Goal: Navigation & Orientation: Go to known website

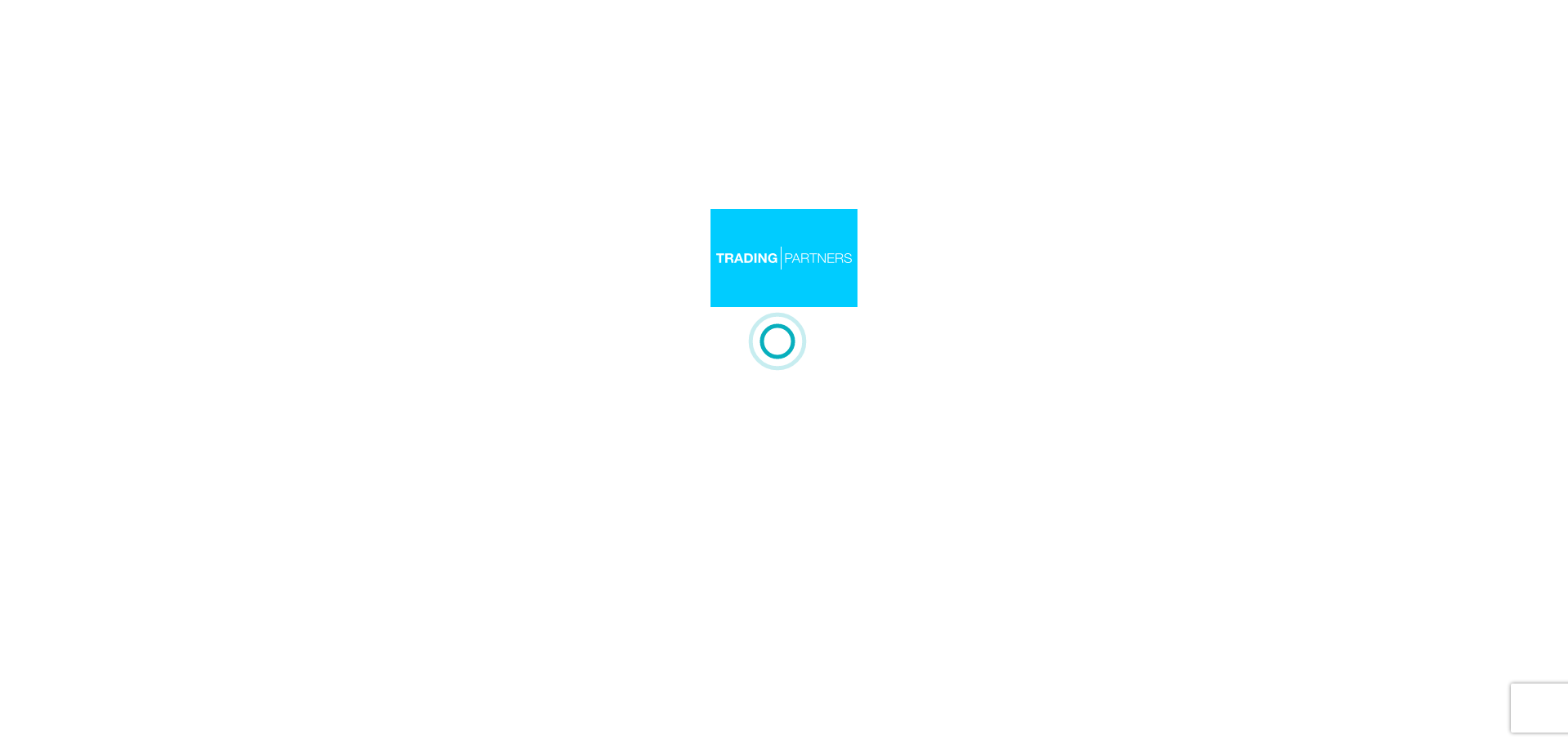
click at [810, 195] on div at bounding box center [784, 372] width 1568 height 744
click at [392, 299] on div at bounding box center [784, 372] width 1568 height 744
